Goal: Information Seeking & Learning: Learn about a topic

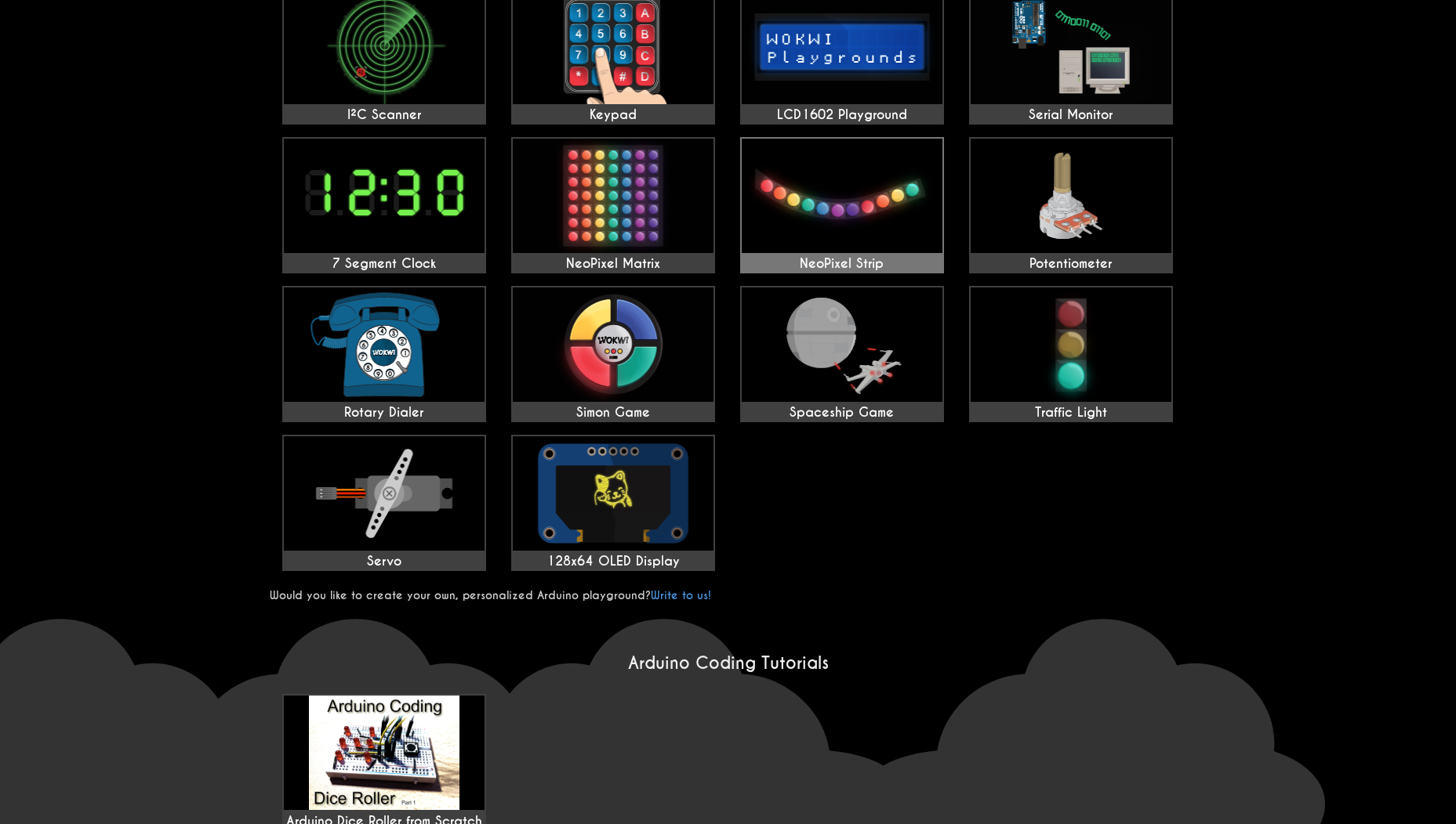
scroll to position [470, 0]
click at [1101, 346] on img at bounding box center [1070, 343] width 200 height 114
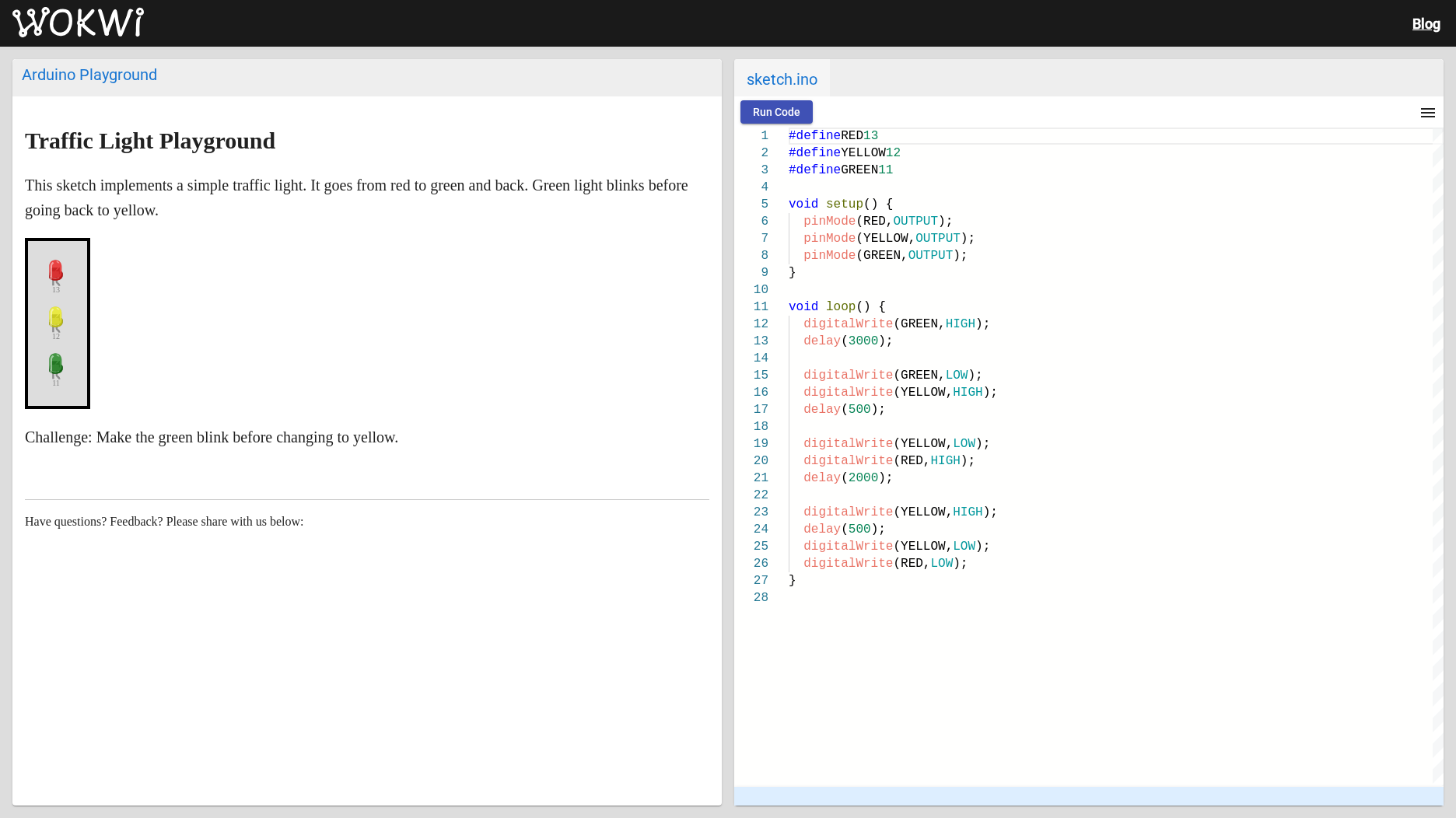
click at [795, 109] on span "Run Code" at bounding box center [777, 111] width 47 height 13
